Goal: Complete application form

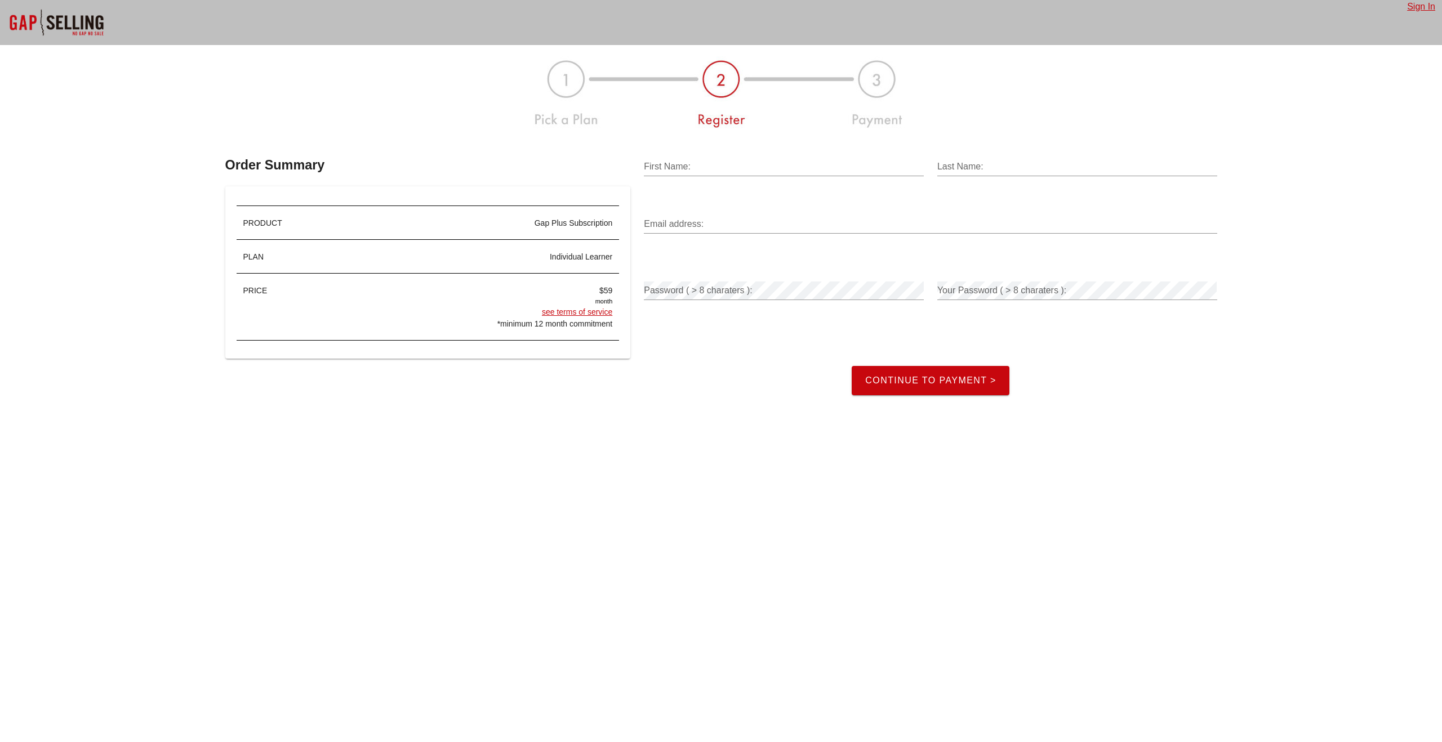
click at [705, 171] on input "First Name:" at bounding box center [784, 167] width 280 height 18
type input "Miles"
type input "[PERSON_NAME]"
type input "[EMAIL_ADDRESS][DOMAIN_NAME]"
click at [1009, 287] on div "Your Password ( > 8 charaters ):" at bounding box center [1077, 291] width 280 height 18
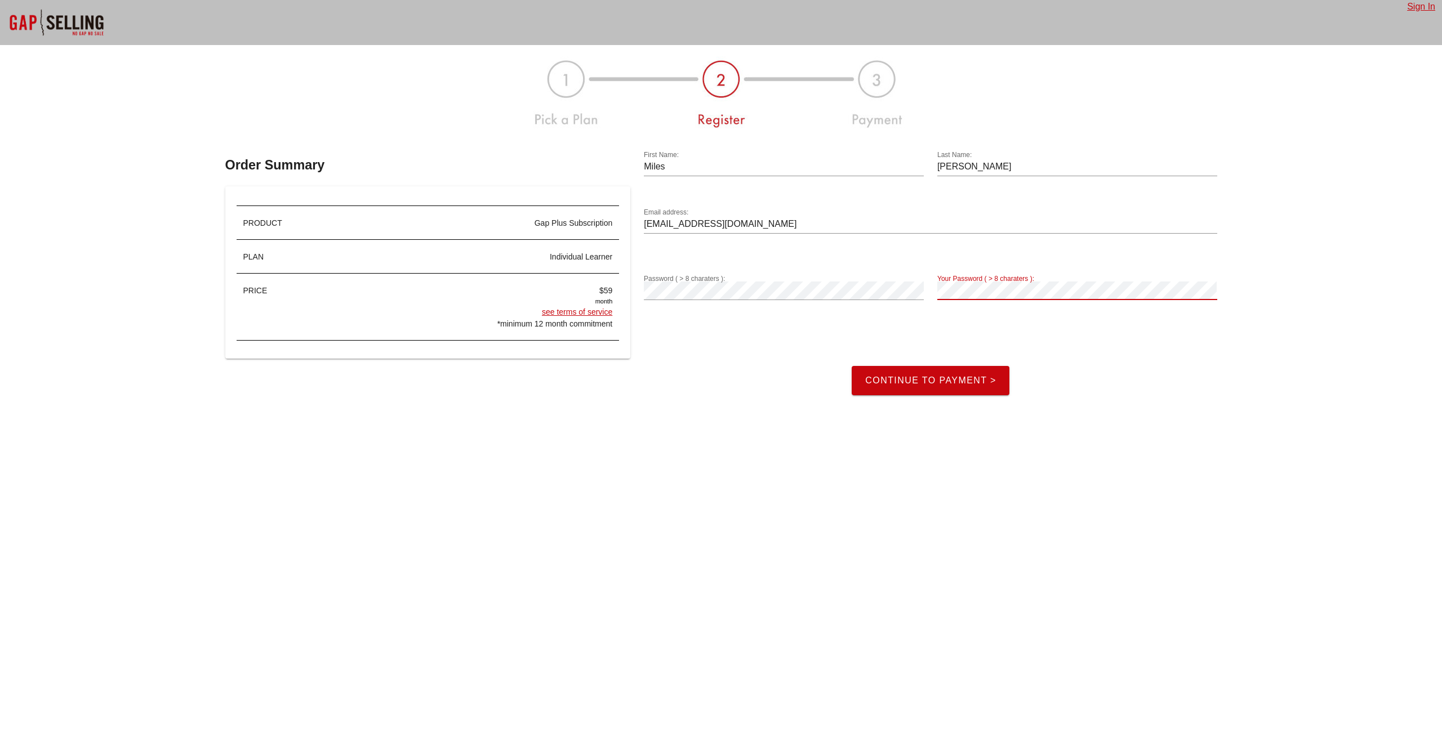
click at [572, 310] on link "see terms of service" at bounding box center [577, 312] width 70 height 9
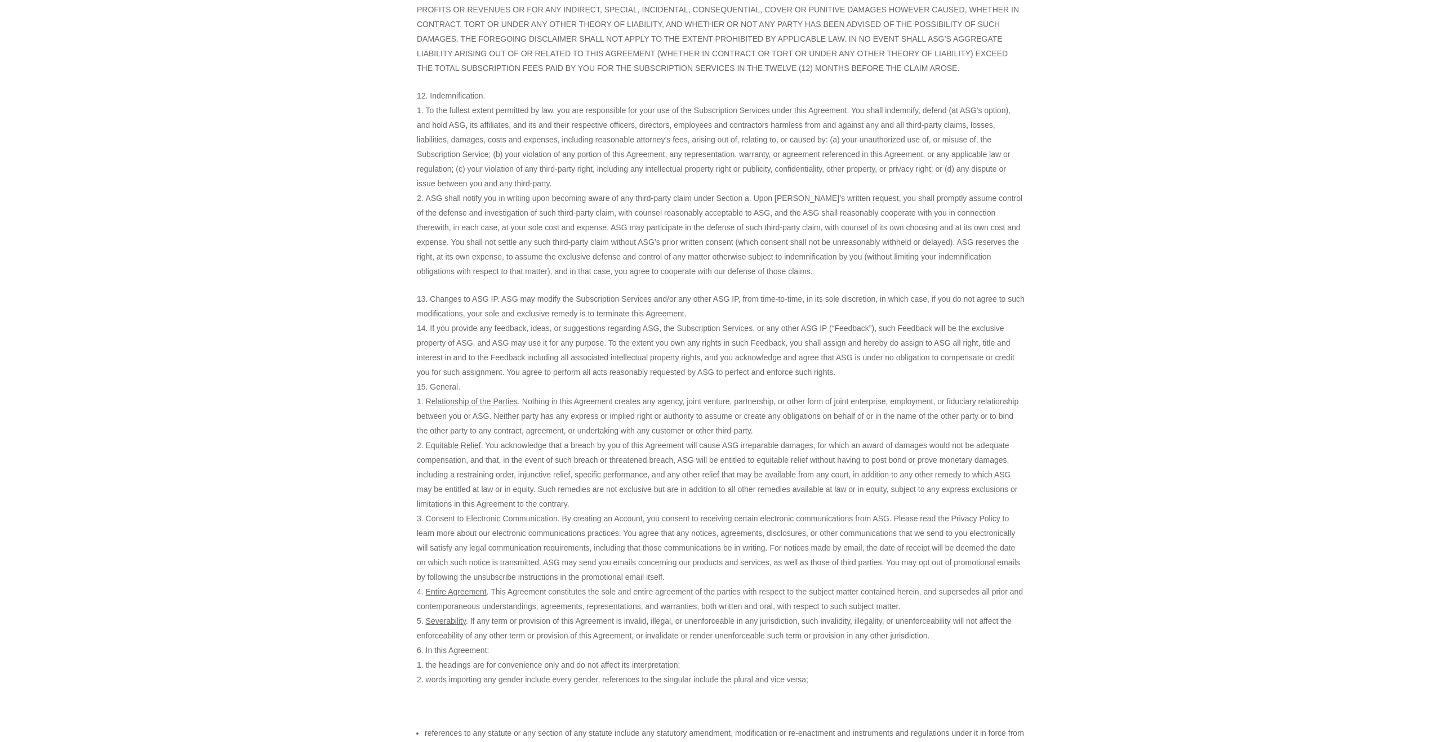
scroll to position [3143, 0]
